Goal: Task Accomplishment & Management: Manage account settings

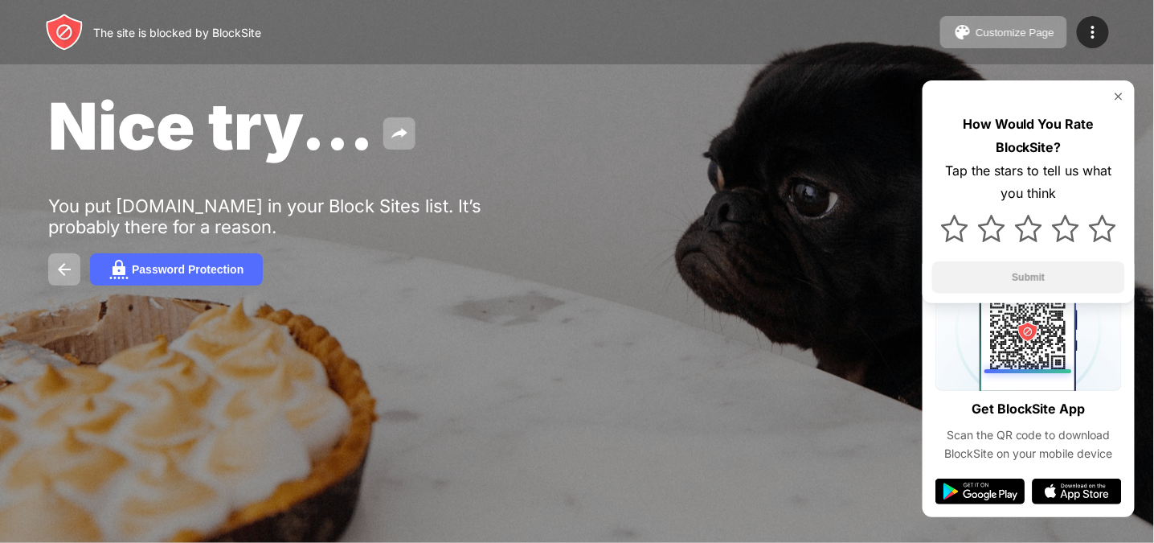
drag, startPoint x: 666, startPoint y: 210, endPoint x: 688, endPoint y: 226, distance: 27.0
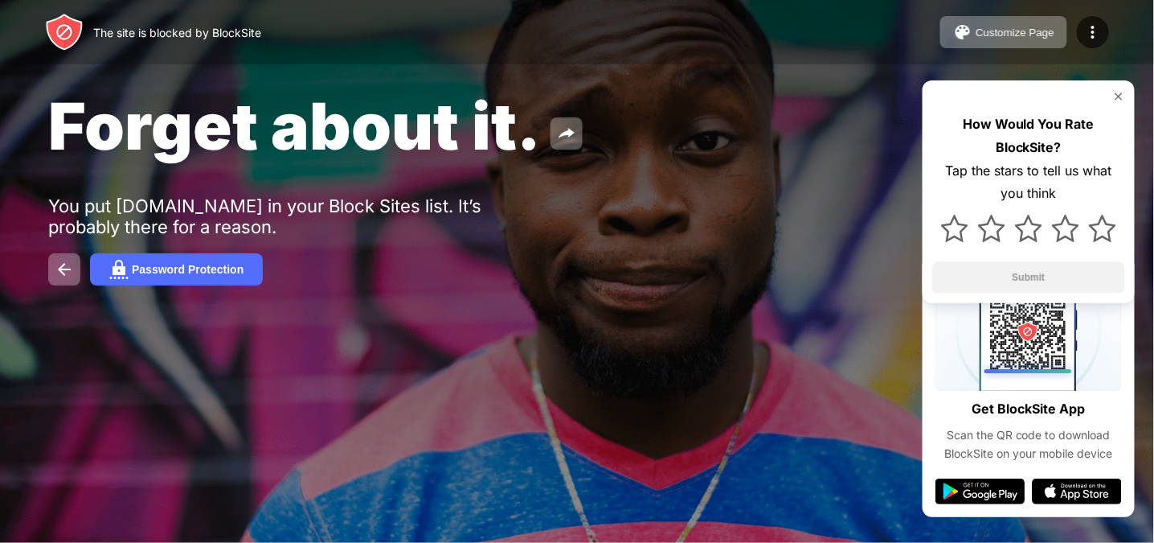
click at [1123, 102] on img at bounding box center [1119, 96] width 13 height 13
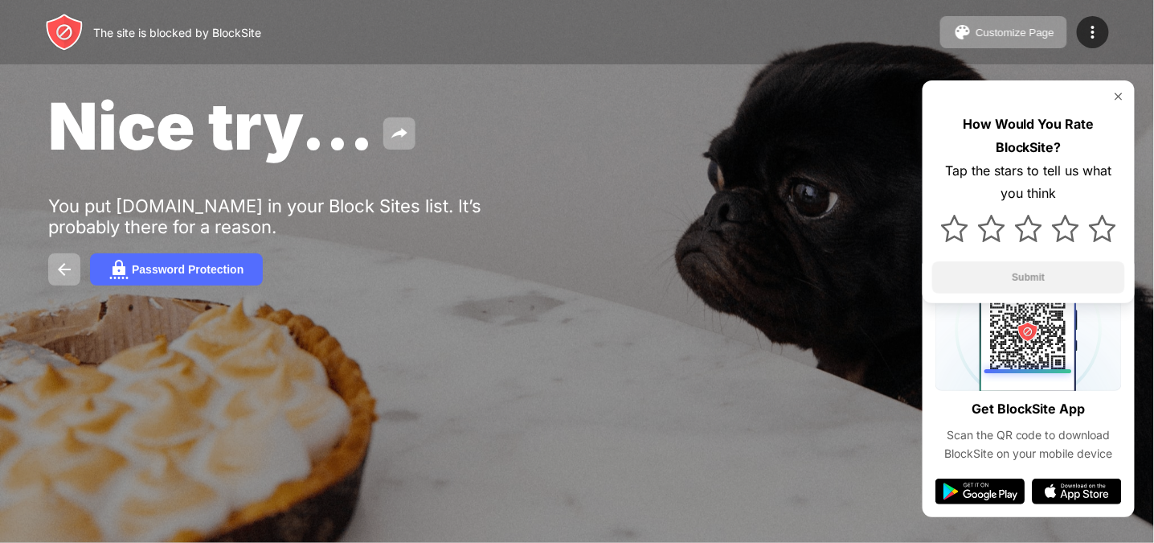
click at [1114, 91] on img at bounding box center [1119, 96] width 13 height 13
click at [174, 281] on button "Password Protection" at bounding box center [176, 269] width 173 height 32
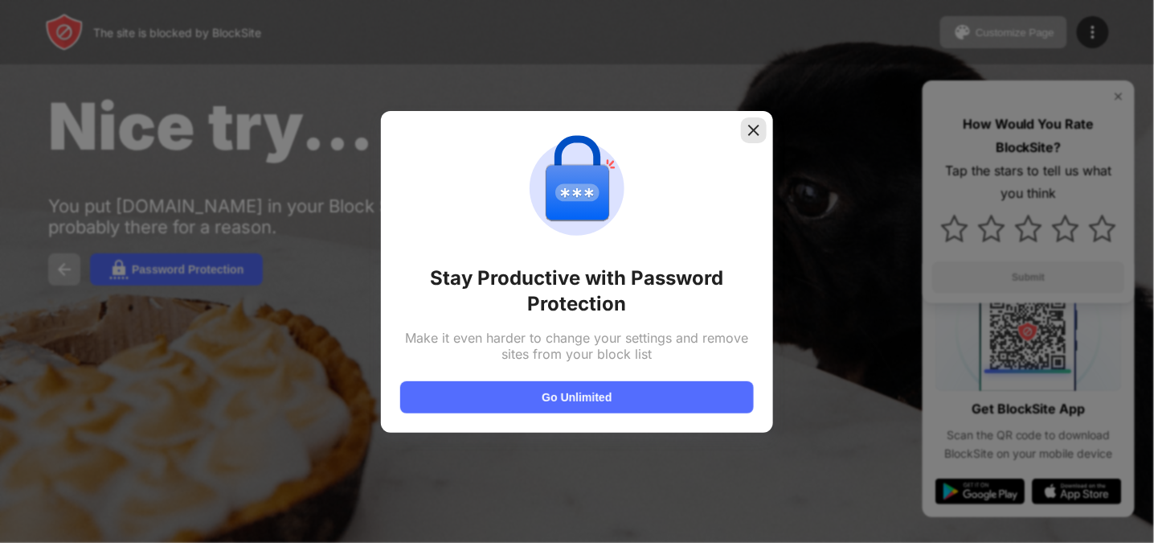
click at [744, 127] on div at bounding box center [754, 130] width 26 height 26
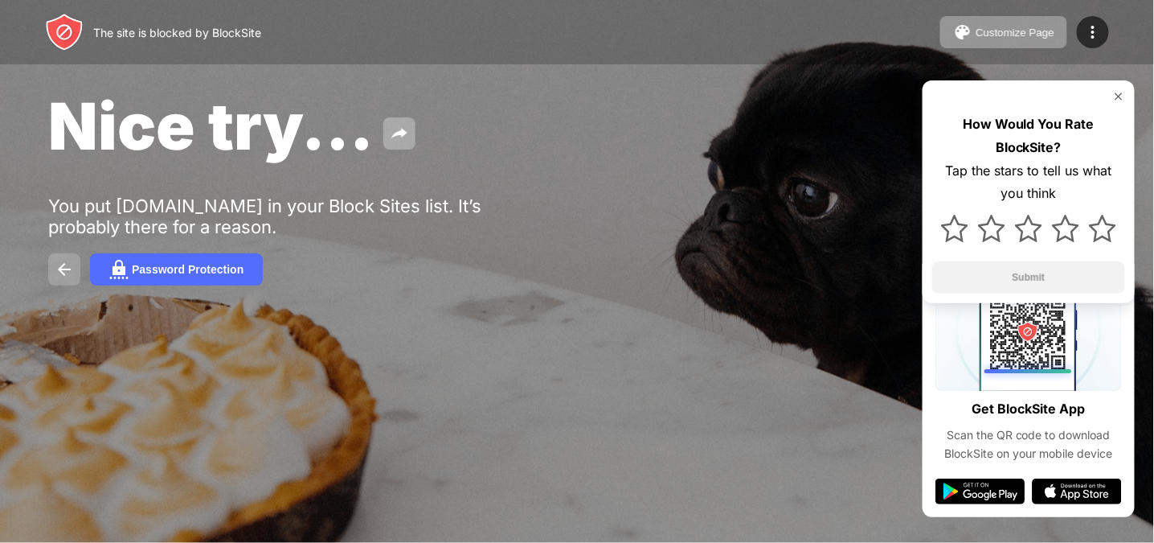
click at [64, 269] on img at bounding box center [64, 269] width 19 height 19
